Goal: Information Seeking & Learning: Learn about a topic

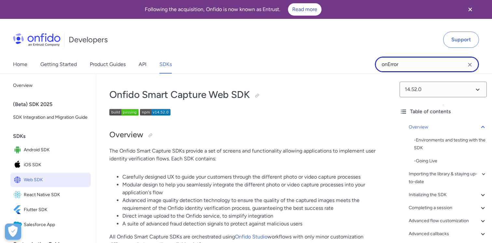
click at [420, 65] on input "onError" at bounding box center [427, 65] width 104 height 16
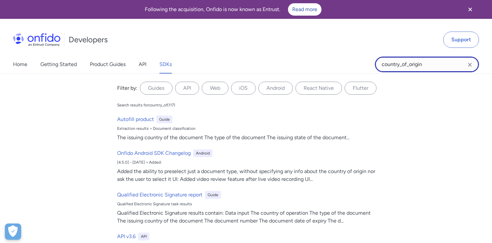
type input "country_of_origin"
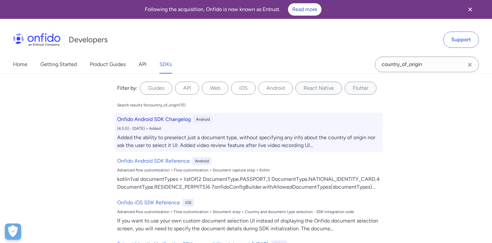
click at [182, 124] on div "Onfido Android SDK Changelog Android [4.5.0] - 2018-12-12 > Added: Added the ab…" at bounding box center [249, 132] width 268 height 39
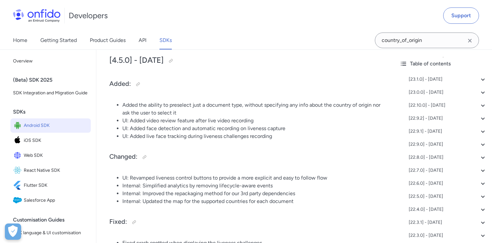
scroll to position [597, 0]
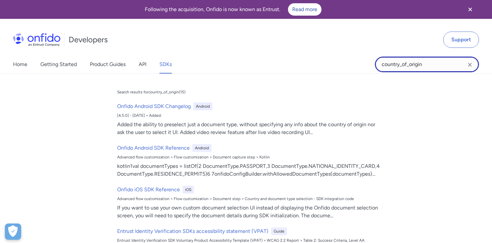
click at [432, 63] on input "country_of_origin" at bounding box center [427, 65] width 104 height 16
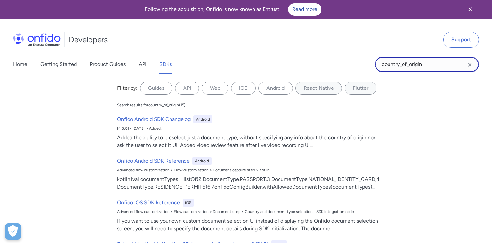
click at [435, 68] on input "country_of_origin" at bounding box center [427, 65] width 104 height 16
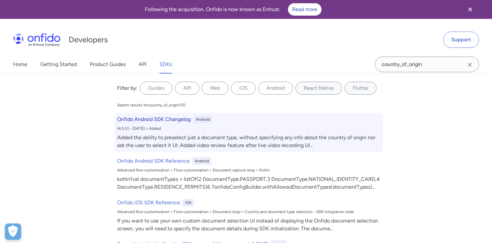
click at [165, 116] on h6 "Onfido Android SDK Changelog" at bounding box center [154, 120] width 74 height 8
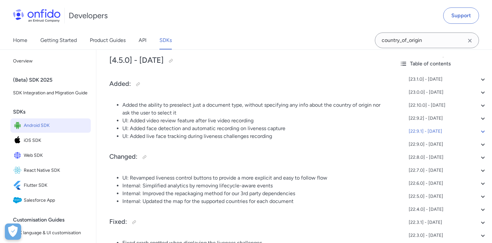
scroll to position [597, 0]
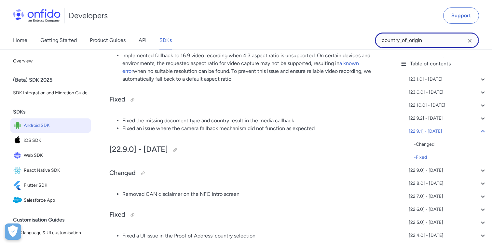
click at [427, 42] on input "country_of_origin" at bounding box center [427, 41] width 104 height 16
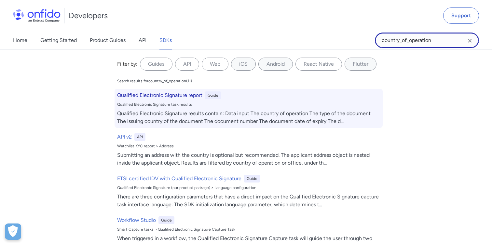
type input "country_of_operation"
click at [203, 105] on div "Qualified Electronic Signature task results" at bounding box center [248, 104] width 263 height 5
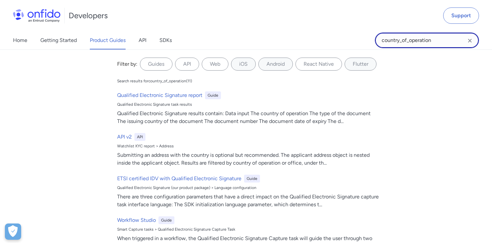
drag, startPoint x: 438, startPoint y: 43, endPoint x: 351, endPoint y: 42, distance: 87.2
click at [351, 42] on div "Home Getting Started Product Guides API SDKs country_of_operation country_of_op…" at bounding box center [246, 40] width 492 height 18
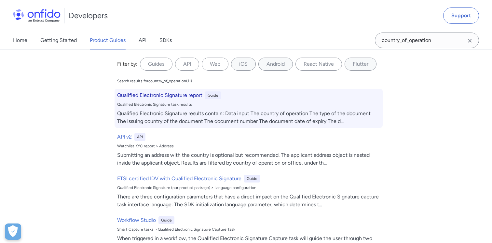
click at [167, 103] on div "Qualified Electronic Signature task results" at bounding box center [248, 104] width 263 height 5
click at [179, 96] on h6 "Qualified Electronic Signature report" at bounding box center [159, 95] width 85 height 8
click at [200, 96] on h6 "Qualified Electronic Signature report" at bounding box center [159, 95] width 85 height 8
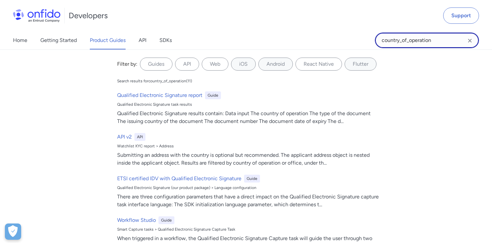
click at [443, 44] on input "country_of_operation" at bounding box center [427, 41] width 104 height 16
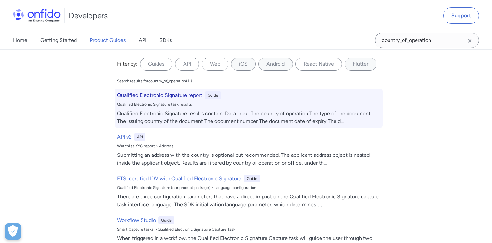
click at [183, 96] on h6 "Qualified Electronic Signature report" at bounding box center [159, 95] width 85 height 8
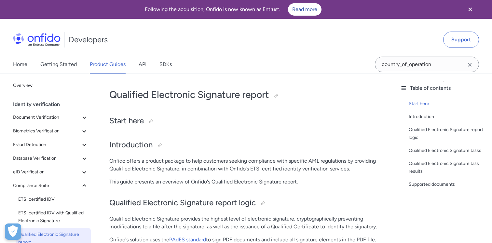
scroll to position [505, 0]
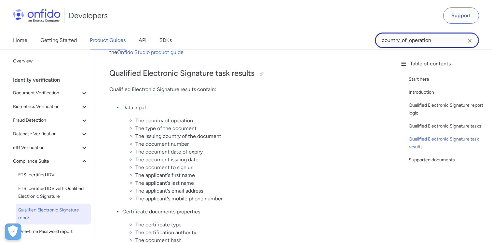
click at [418, 39] on input "country_of_operation" at bounding box center [427, 41] width 104 height 16
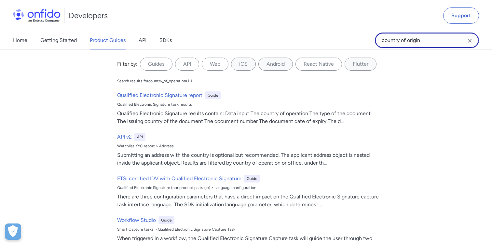
type input "country of origin"
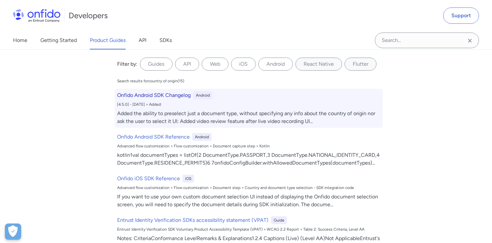
click at [188, 112] on div "Added the ability to preselect just a document type, without specifying any inf…" at bounding box center [248, 118] width 263 height 16
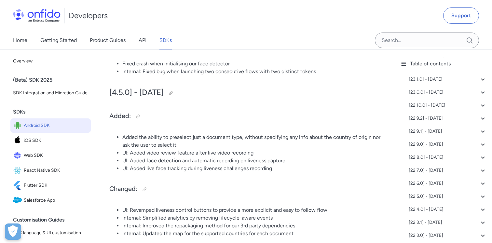
scroll to position [17615, 0]
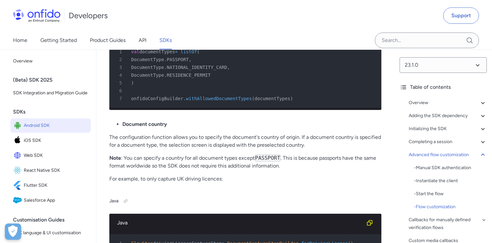
scroll to position [8432, 0]
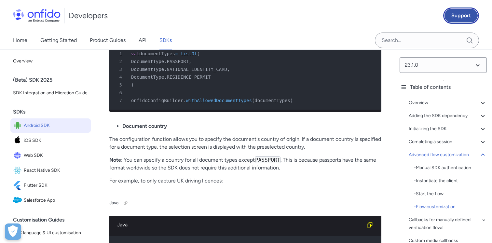
click at [463, 21] on link "Support" at bounding box center [461, 15] width 36 height 16
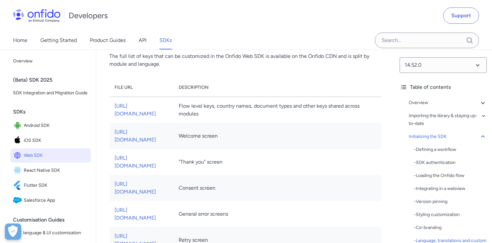
scroll to position [5415, 0]
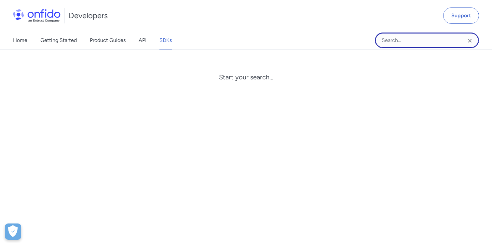
click at [394, 44] on input "Onfido search input field" at bounding box center [427, 41] width 104 height 16
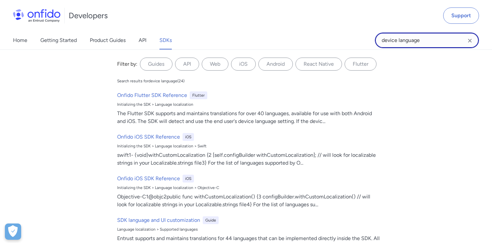
type input "device language"
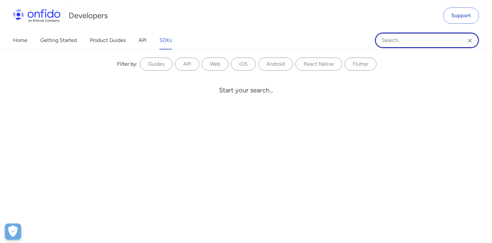
click at [424, 37] on input "Onfido search input field" at bounding box center [427, 41] width 104 height 16
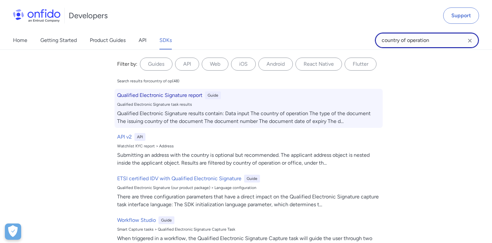
type input "country of operation"
click at [144, 96] on h6 "Qualified Electronic Signature report" at bounding box center [159, 95] width 85 height 8
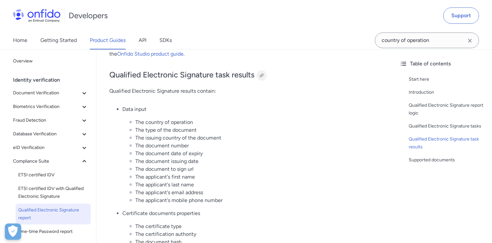
click at [261, 75] on div at bounding box center [261, 75] width 5 height 5
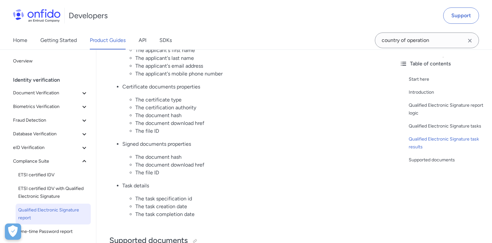
scroll to position [632, 0]
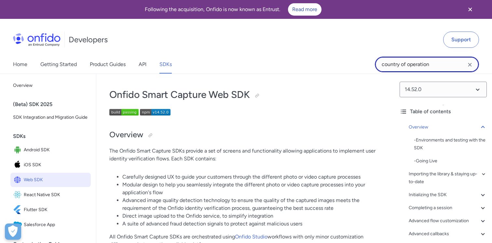
click at [443, 66] on input "country of operation" at bounding box center [427, 65] width 104 height 16
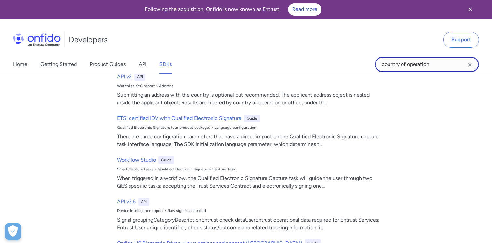
scroll to position [93, 0]
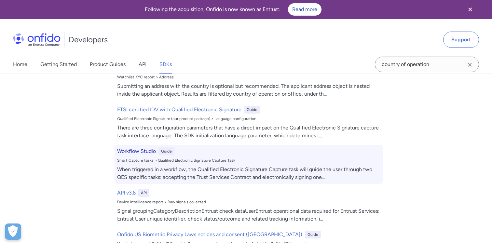
click at [208, 164] on div "Workflow Studio Guide Smart Capture tasks > Qualified Electronic Signature Capt…" at bounding box center [249, 164] width 268 height 39
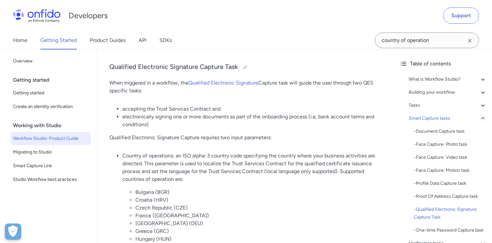
scroll to position [3596, 0]
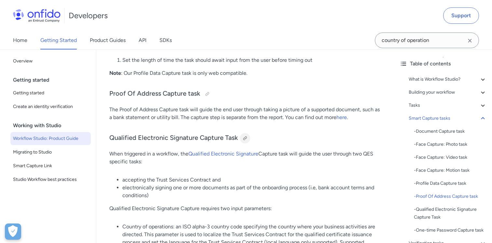
click at [244, 136] on div at bounding box center [244, 138] width 5 height 5
